Goal: Navigation & Orientation: Find specific page/section

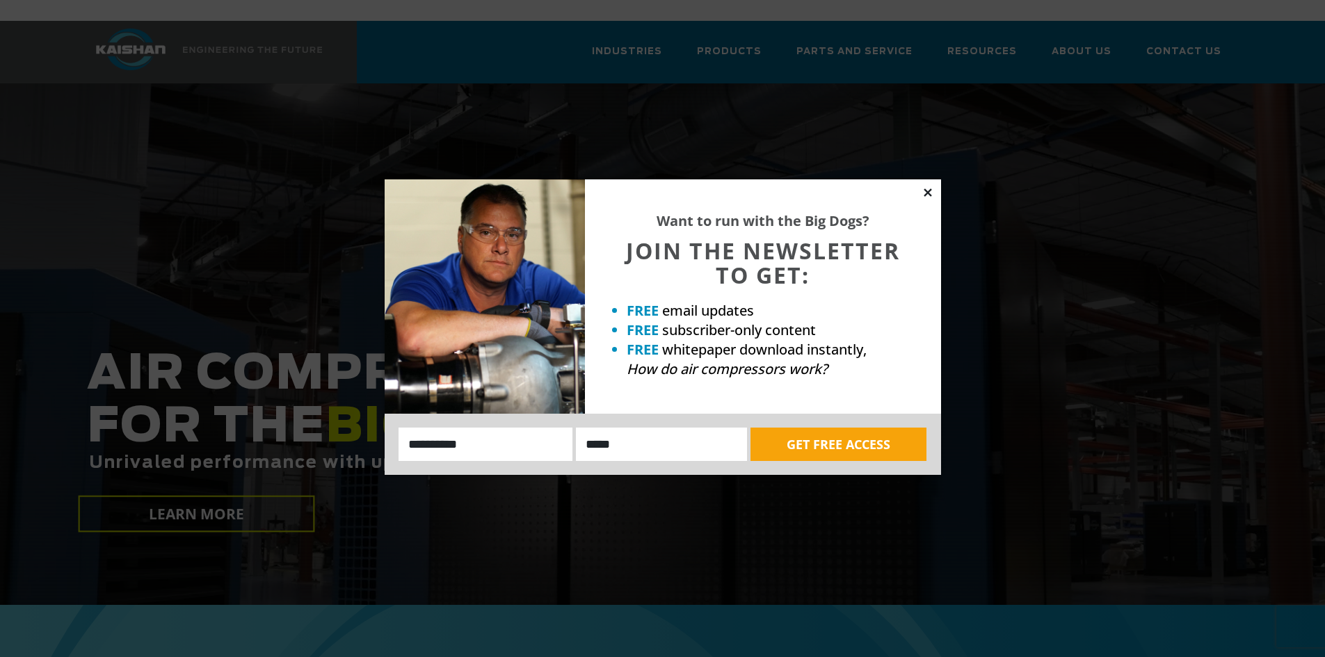
click at [924, 191] on icon at bounding box center [928, 192] width 13 height 13
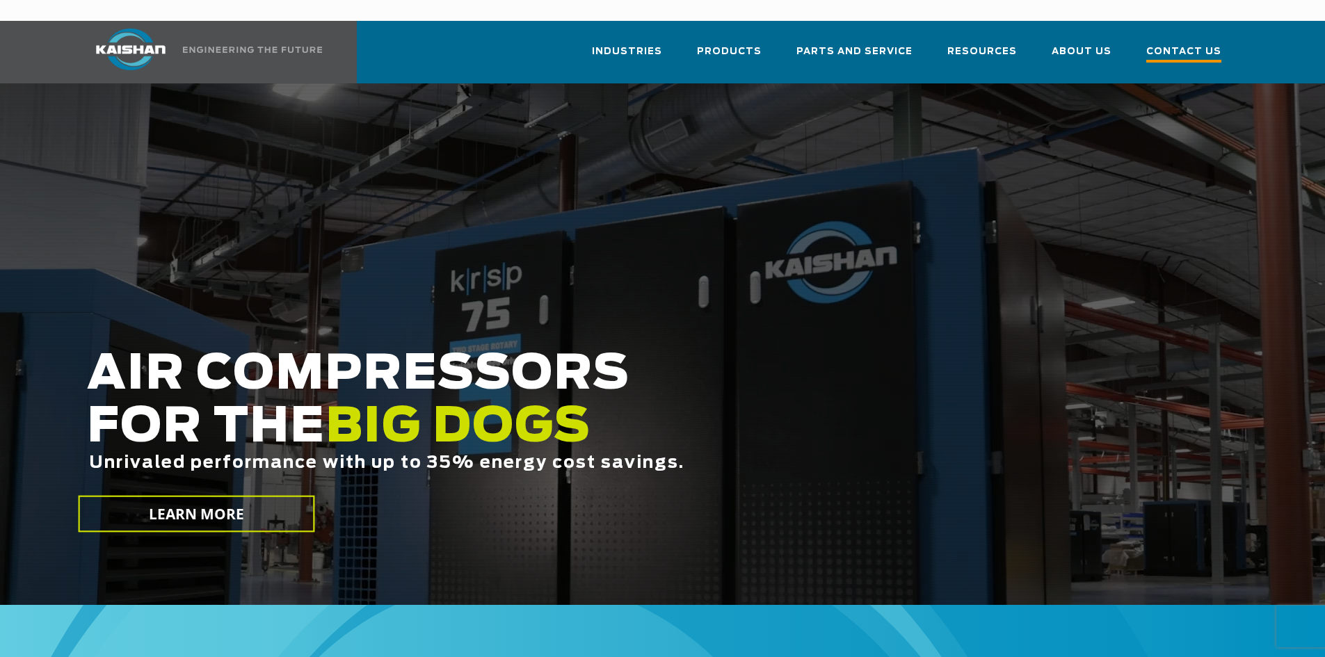
click at [1173, 44] on span "Contact Us" at bounding box center [1183, 53] width 75 height 19
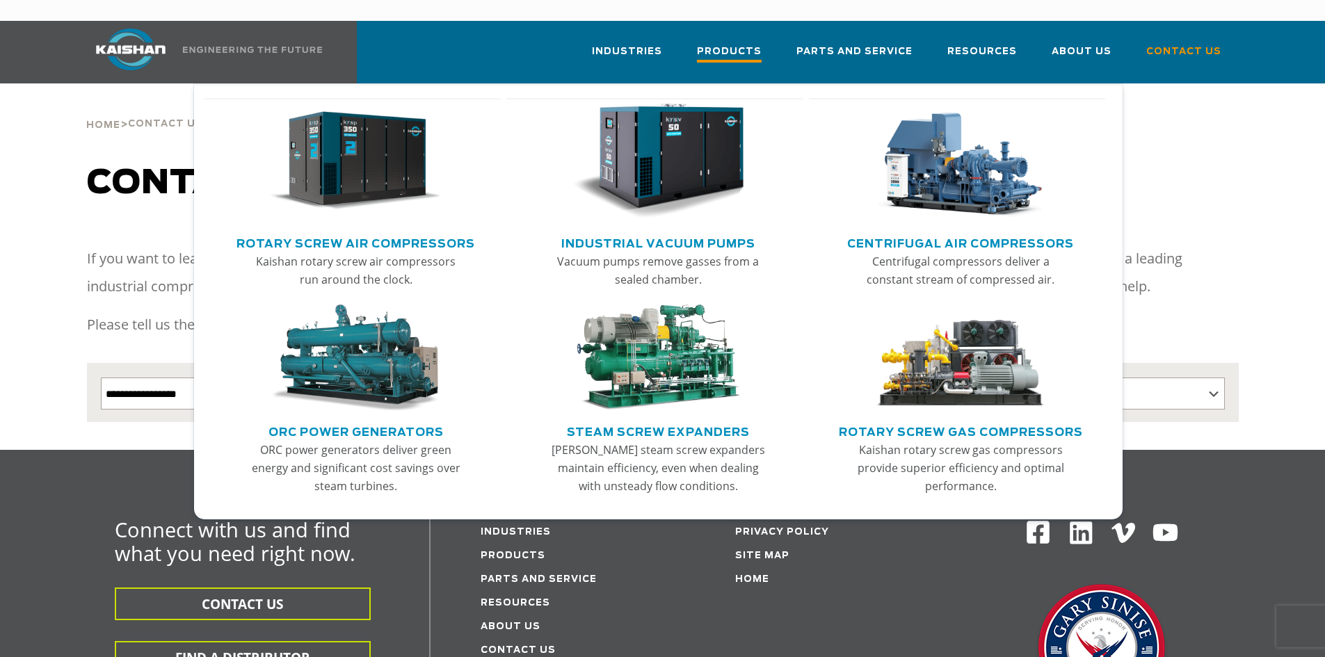
click at [733, 44] on span "Products" at bounding box center [729, 53] width 65 height 19
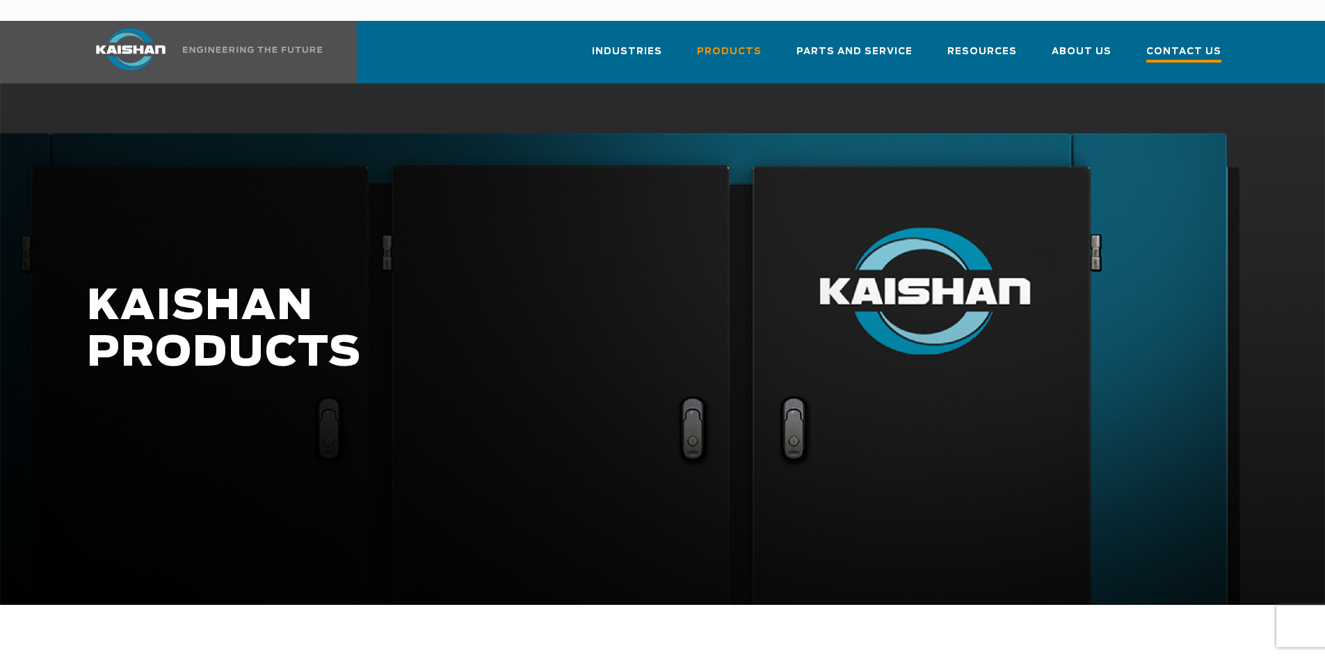
click at [1171, 44] on span "Contact Us" at bounding box center [1183, 53] width 75 height 19
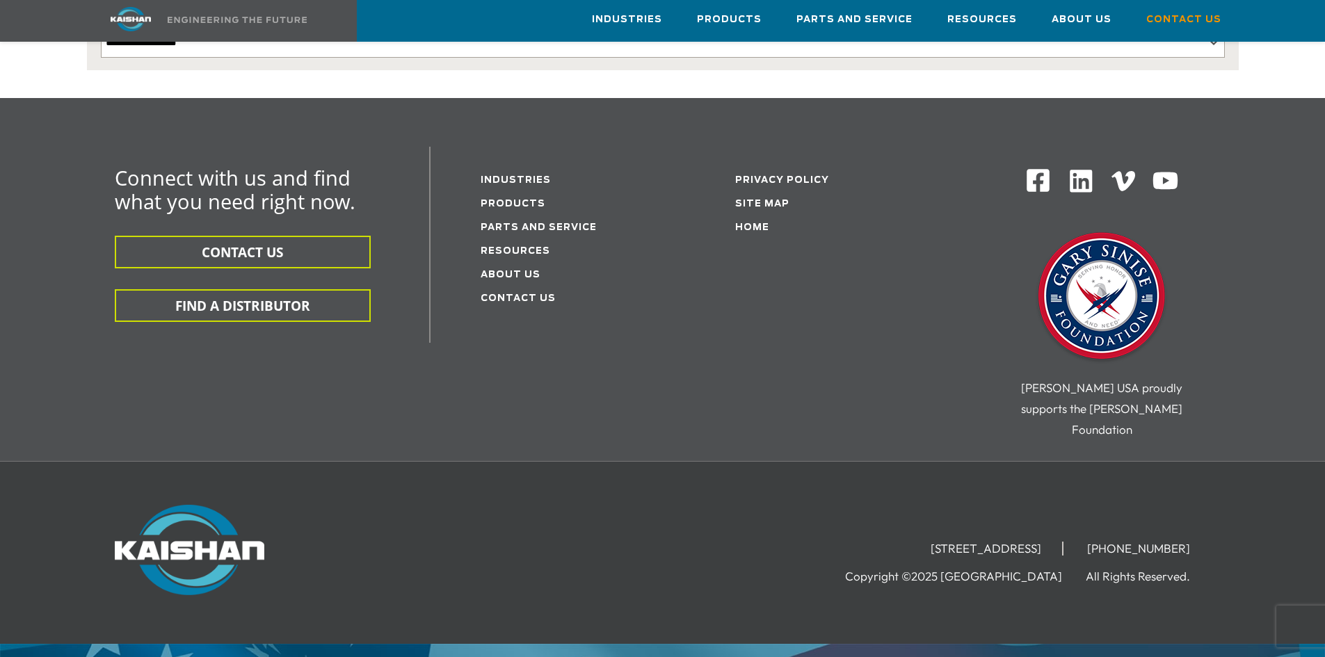
scroll to position [369, 0]
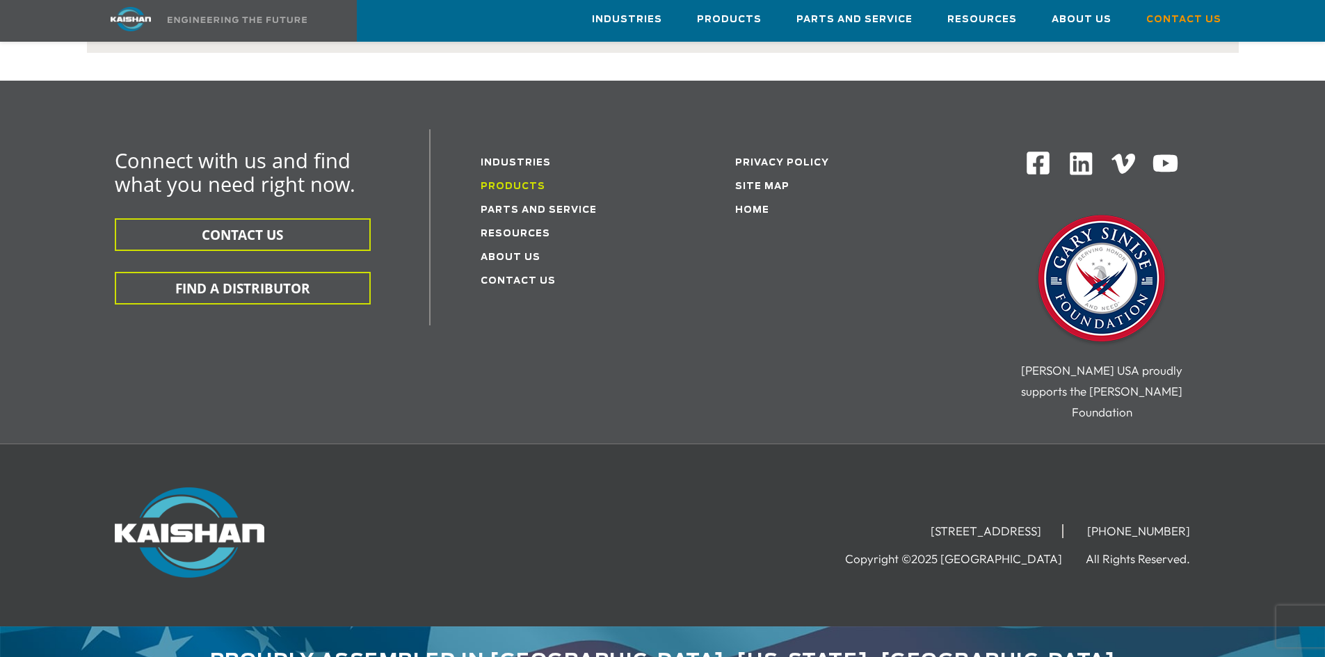
click at [510, 182] on link "Products" at bounding box center [513, 186] width 65 height 9
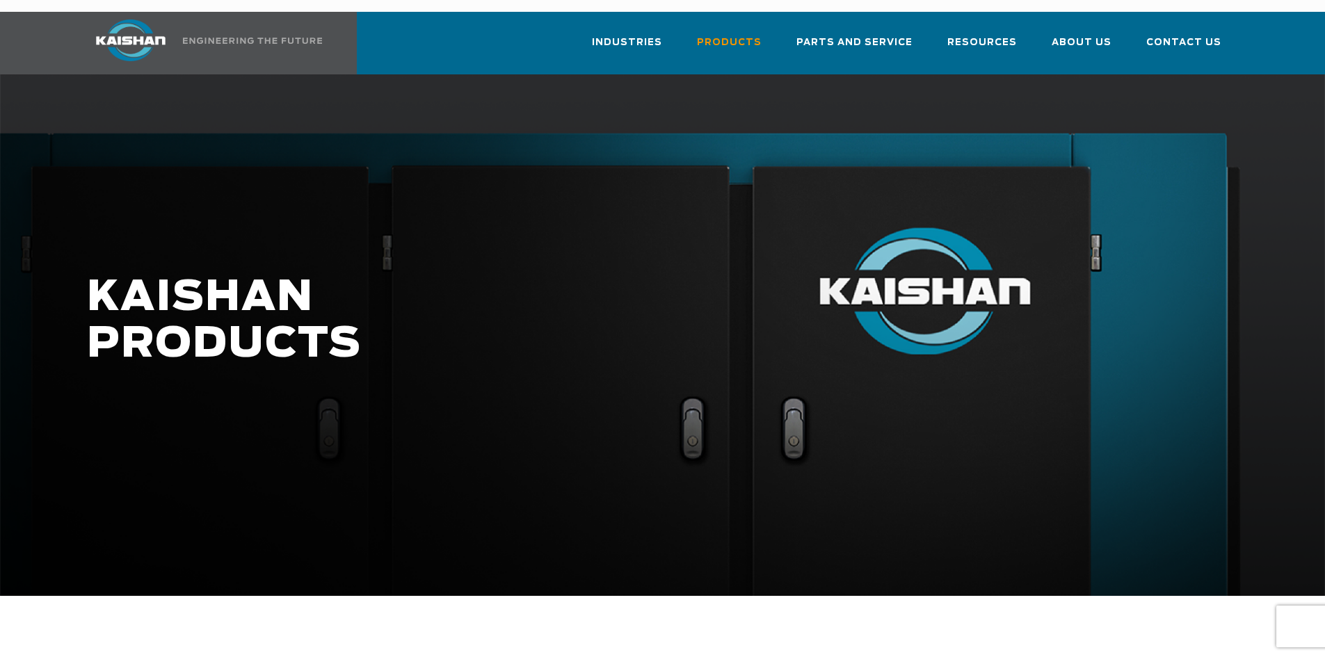
scroll to position [8, 0]
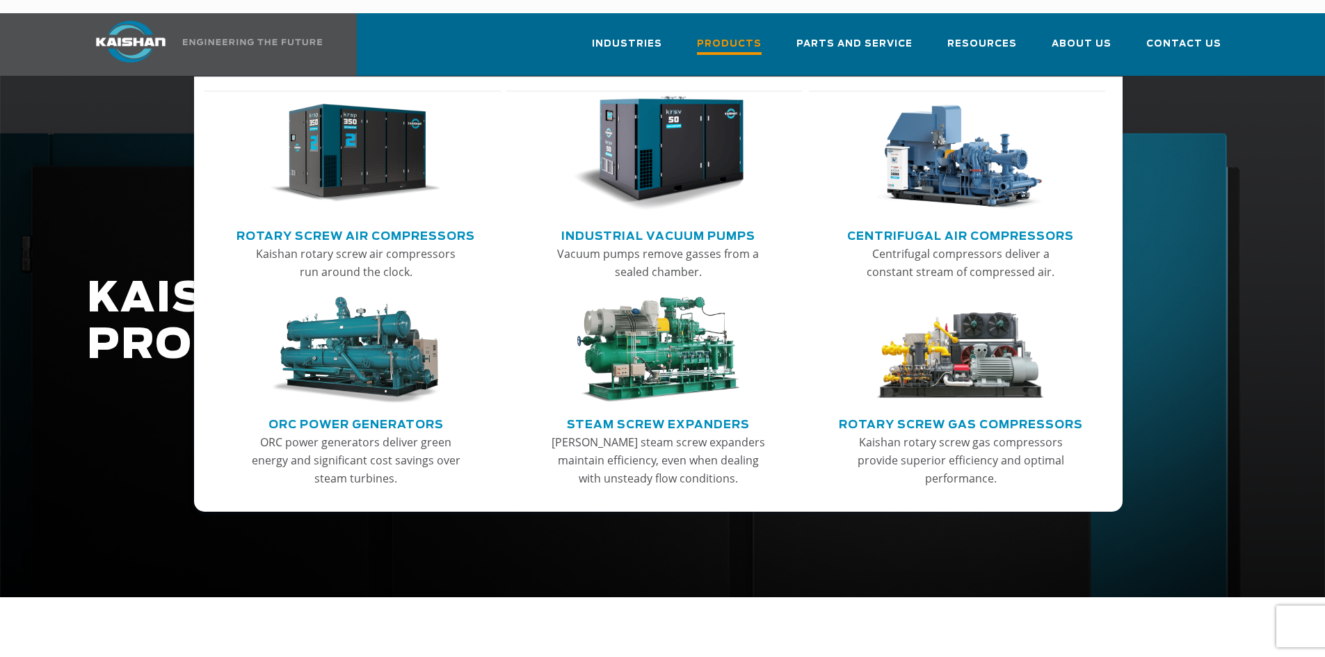
click at [762, 36] on span "Products" at bounding box center [729, 45] width 65 height 19
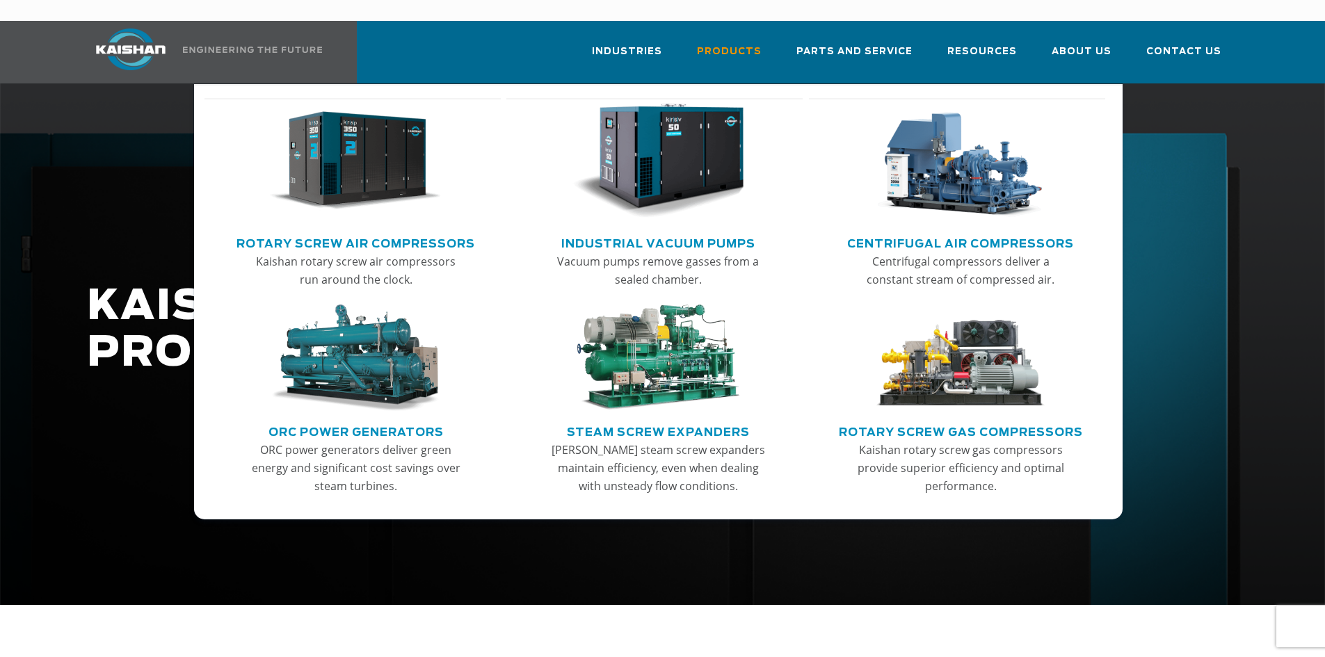
click at [680, 155] on img "Main menu" at bounding box center [658, 161] width 171 height 115
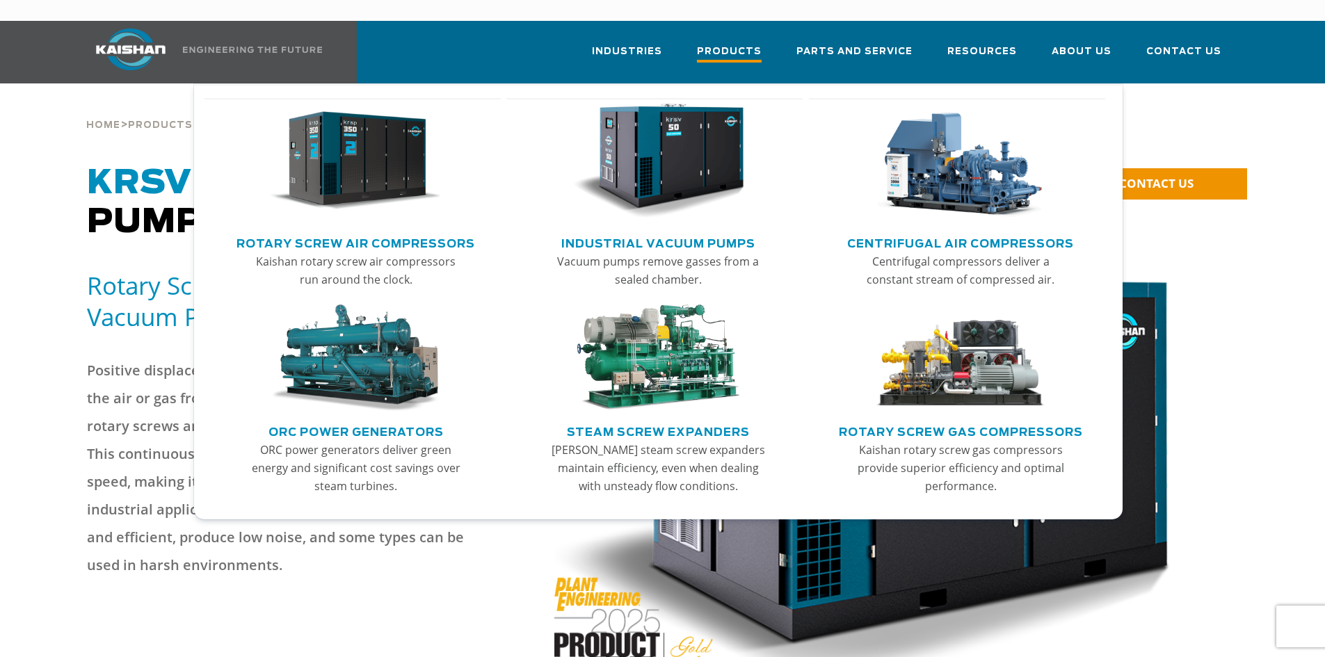
click at [742, 44] on span "Products" at bounding box center [729, 53] width 65 height 19
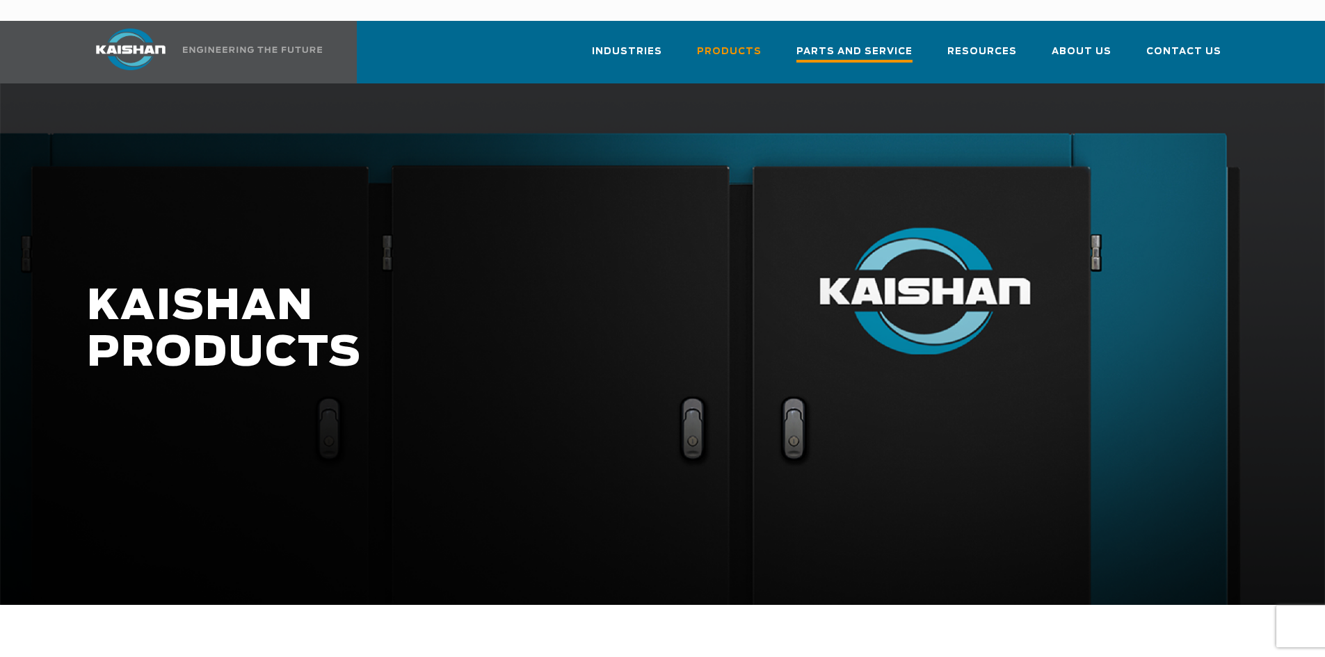
click at [864, 44] on span "Parts and Service" at bounding box center [854, 53] width 116 height 19
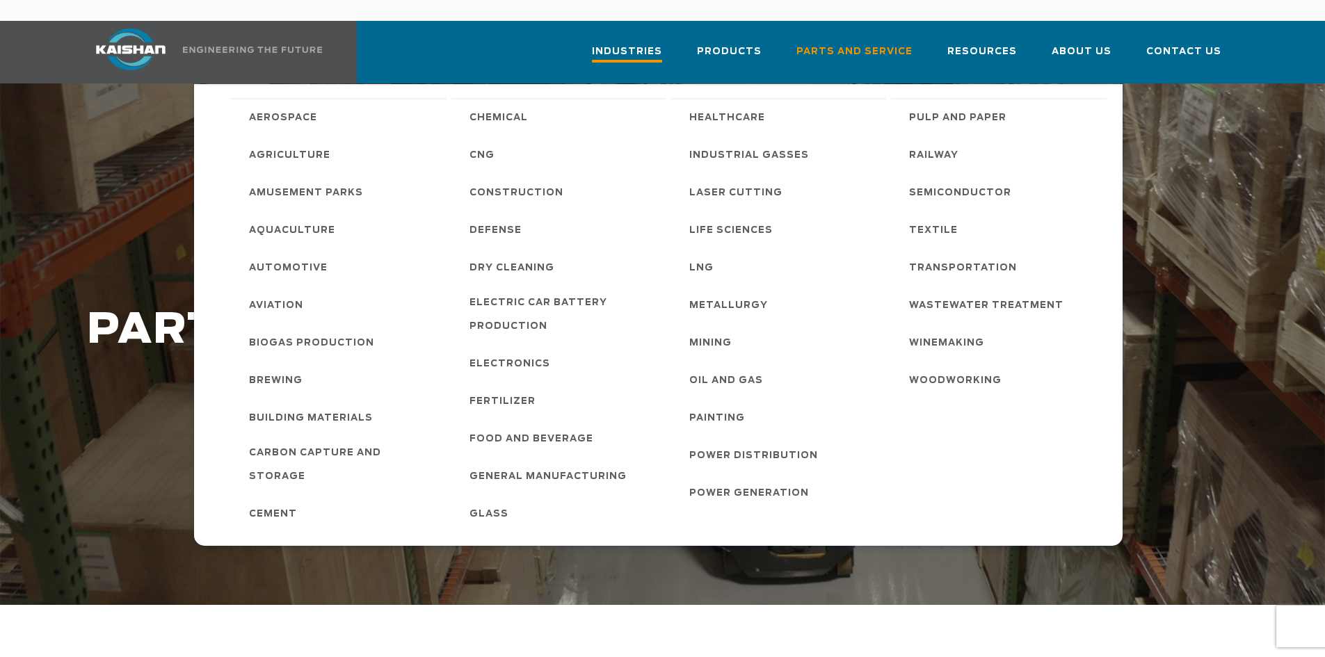
click at [648, 44] on span "Industries" at bounding box center [627, 53] width 70 height 19
